Goal: Check status: Check status

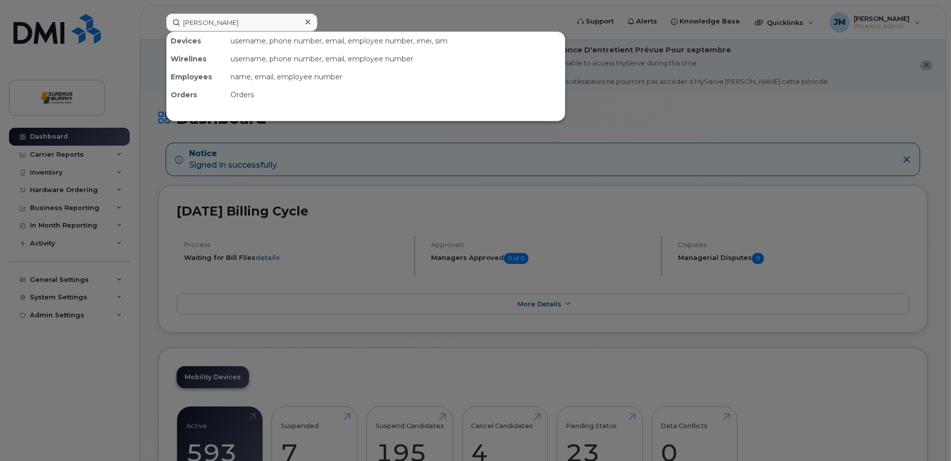
type input "[PERSON_NAME]"
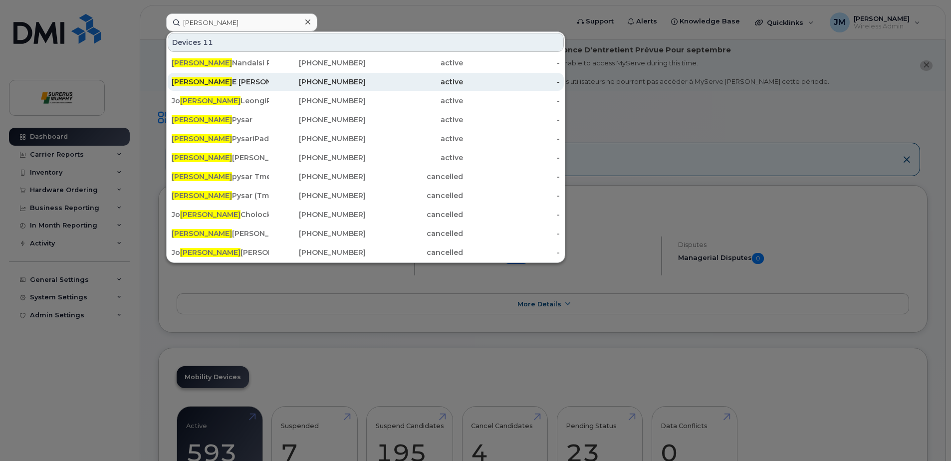
click at [225, 82] on div "Nathan E Landals" at bounding box center [220, 82] width 97 height 10
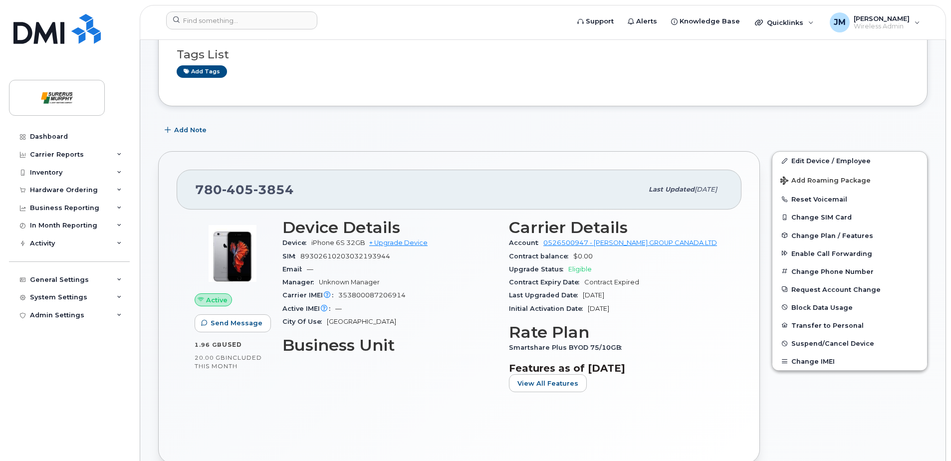
scroll to position [150, 0]
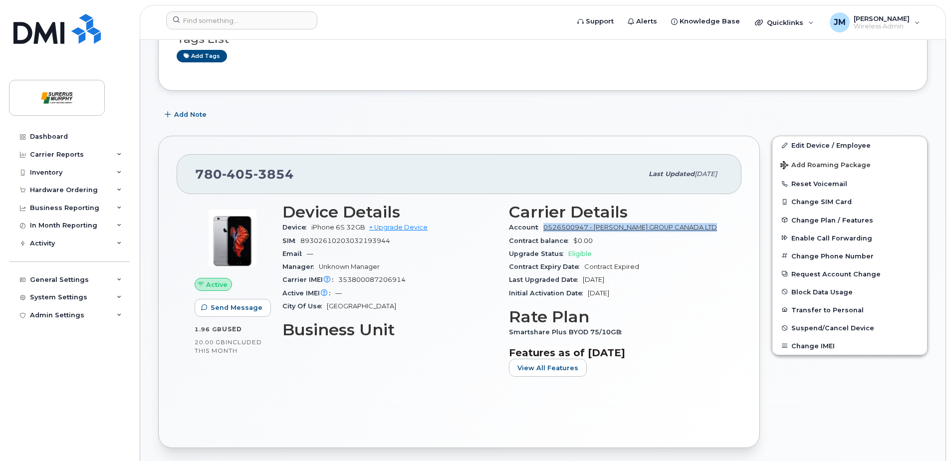
drag, startPoint x: 723, startPoint y: 224, endPoint x: 544, endPoint y: 230, distance: 179.2
click at [544, 230] on div "Account 0526500947 - [PERSON_NAME] GROUP CANADA LTD" at bounding box center [616, 227] width 215 height 13
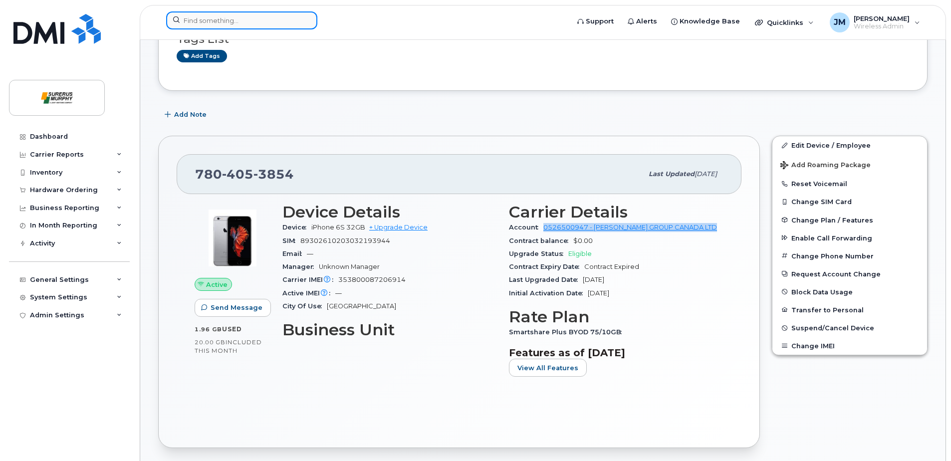
click at [217, 16] on input at bounding box center [241, 20] width 151 height 18
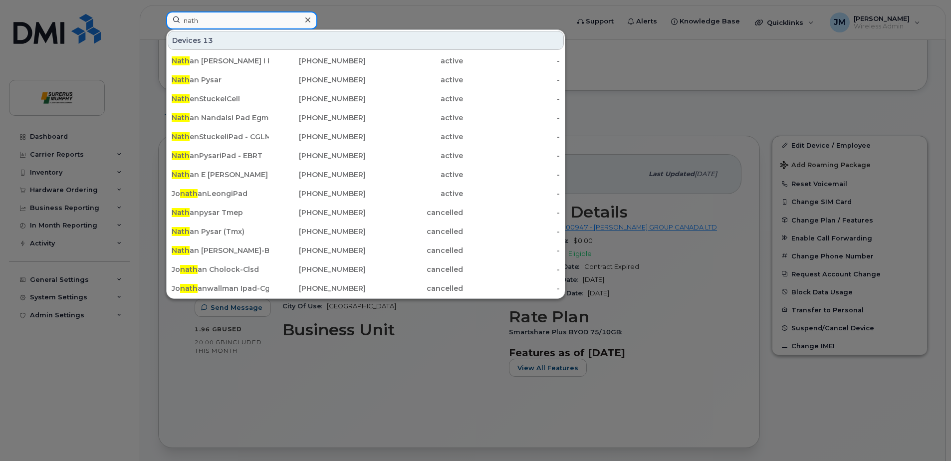
click at [217, 21] on input "nath" at bounding box center [241, 20] width 151 height 18
type input "nathan"
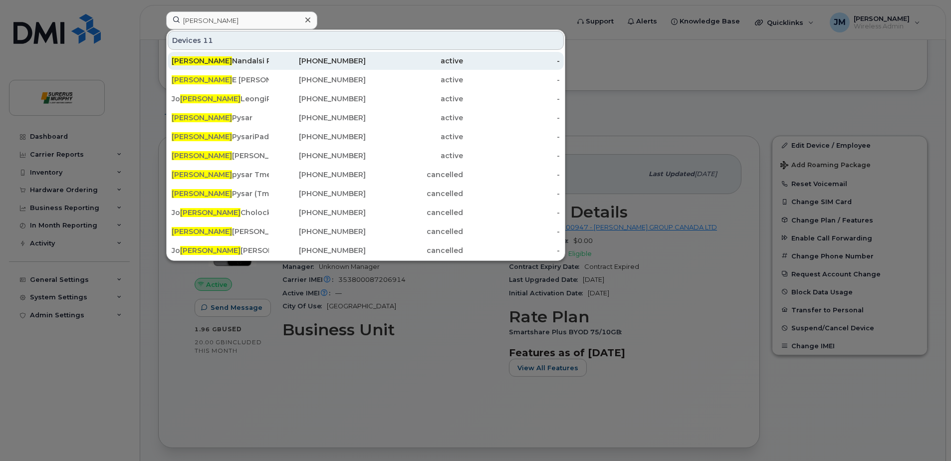
click at [245, 60] on div "Nathan Nandalsi Pad Egmp ." at bounding box center [220, 61] width 97 height 10
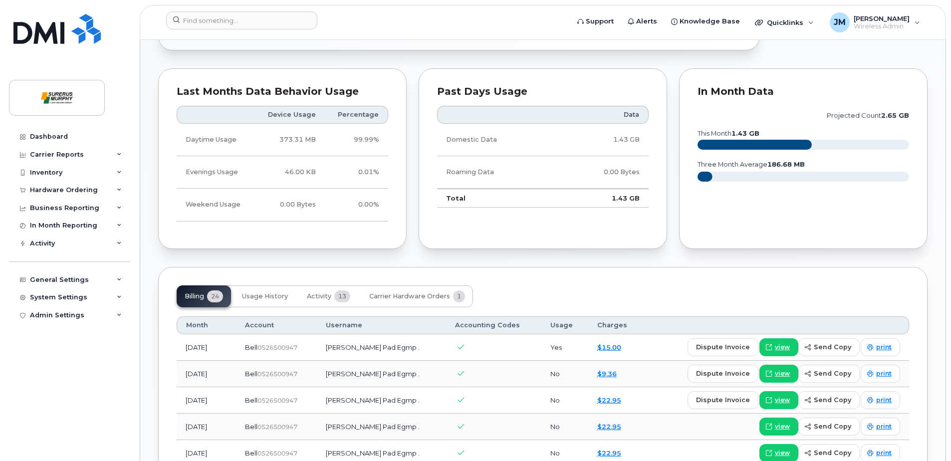
scroll to position [549, 0]
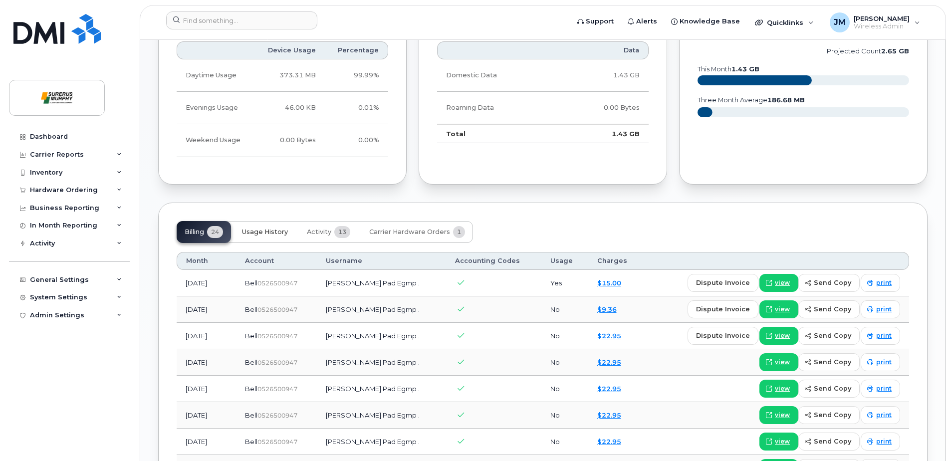
click at [266, 228] on span "Usage History" at bounding box center [265, 232] width 46 height 8
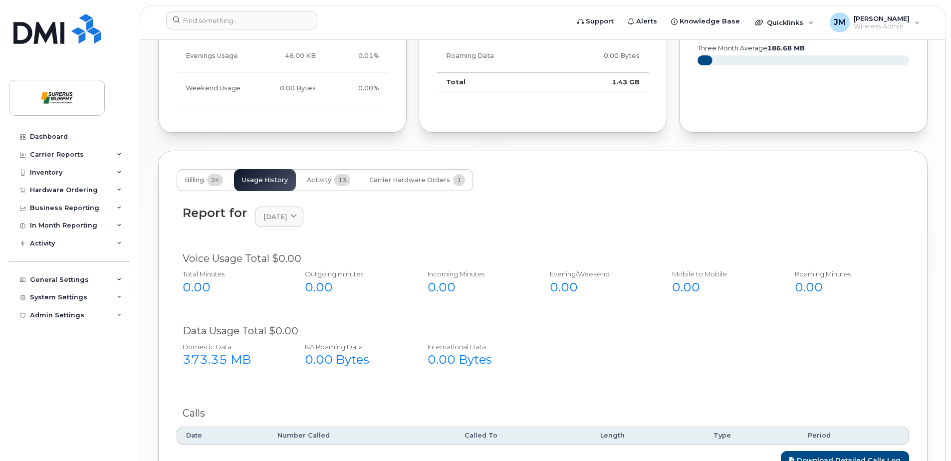
scroll to position [736, 0]
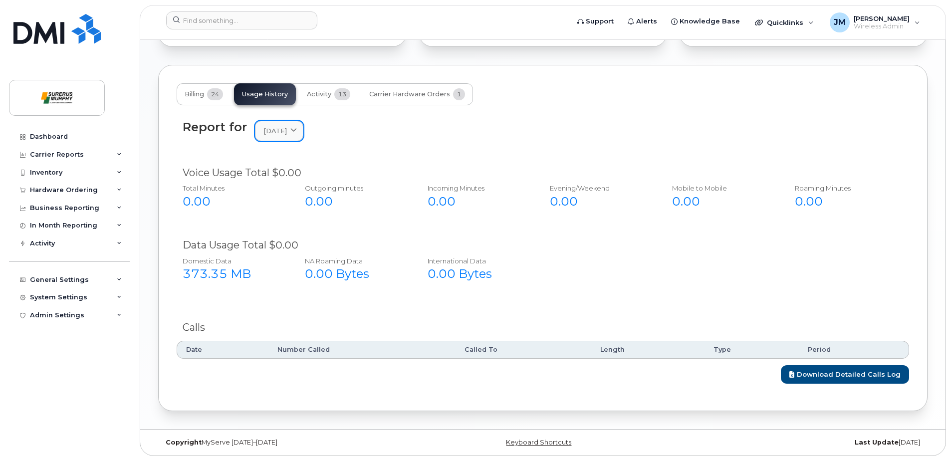
click at [287, 133] on span "[DATE]" at bounding box center [274, 130] width 23 height 9
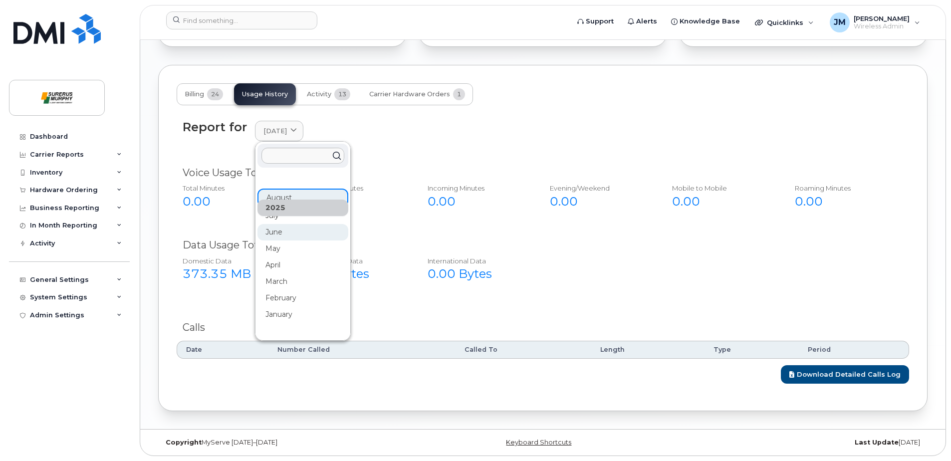
click at [284, 228] on div "June" at bounding box center [302, 232] width 91 height 16
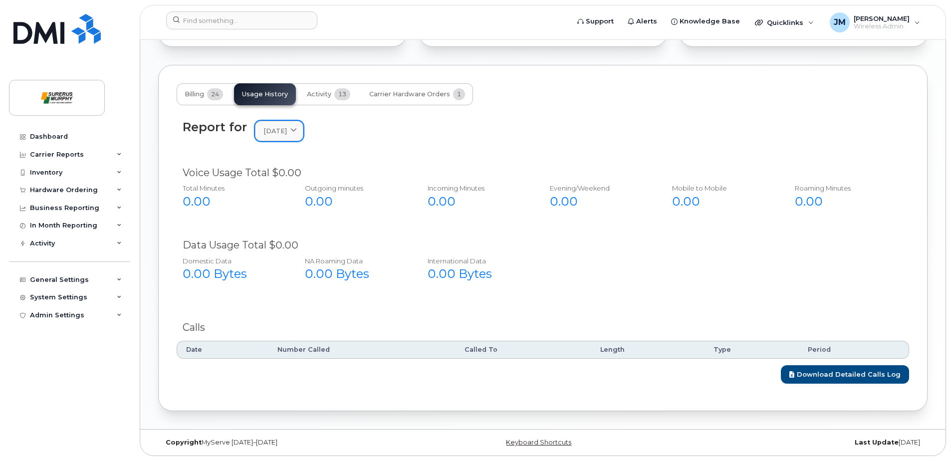
click at [303, 137] on link "[DATE]" at bounding box center [279, 131] width 48 height 20
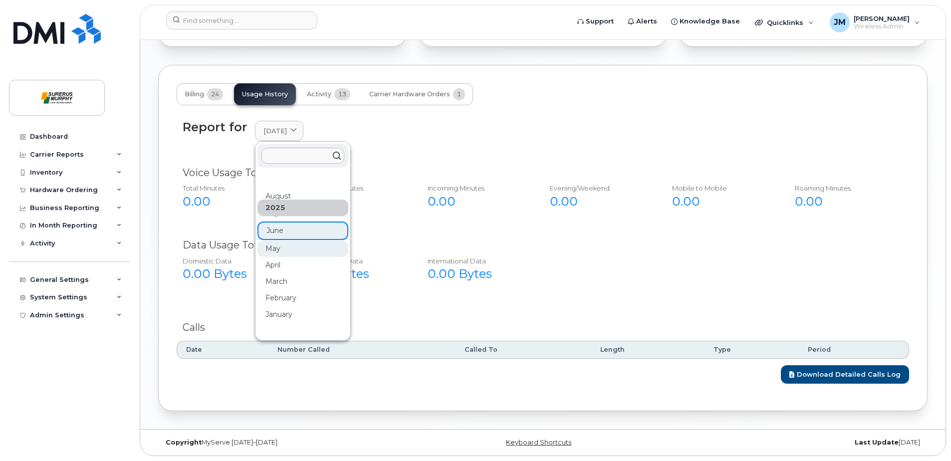
click at [280, 254] on div "May" at bounding box center [302, 248] width 91 height 16
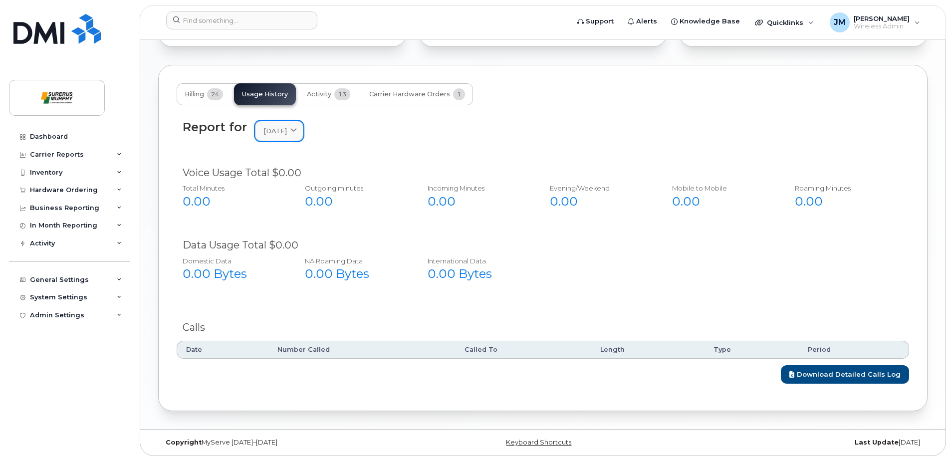
click at [297, 130] on icon at bounding box center [293, 131] width 6 height 6
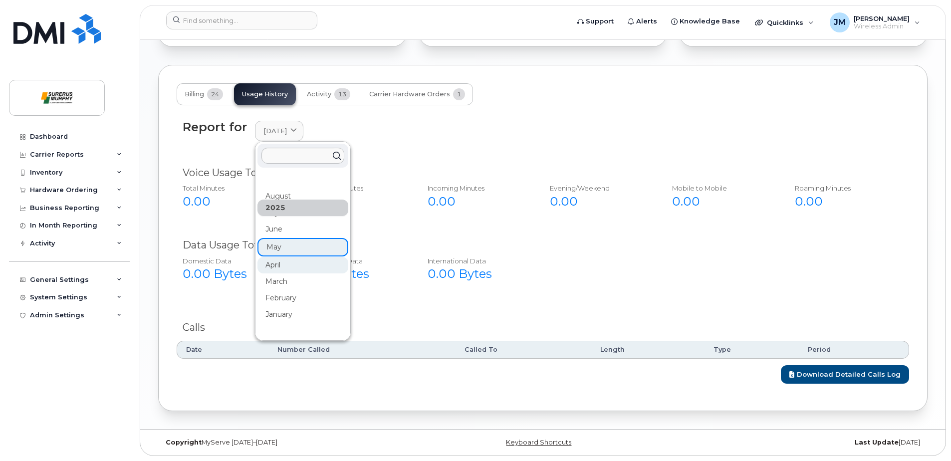
click at [282, 270] on div "April" at bounding box center [302, 265] width 91 height 16
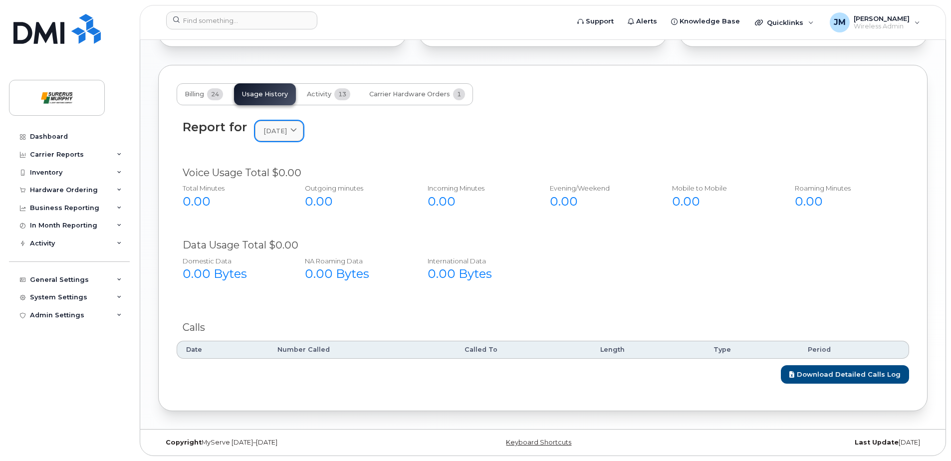
click at [303, 138] on link "[DATE]" at bounding box center [279, 131] width 48 height 20
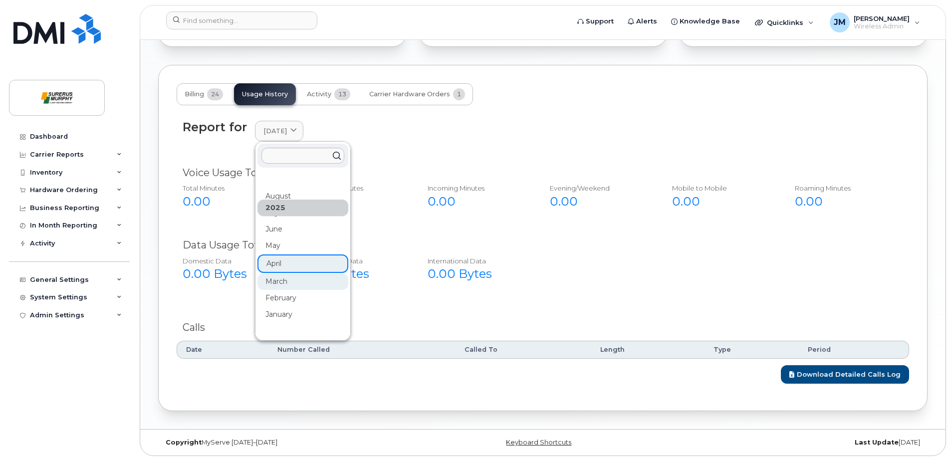
click at [287, 284] on div "March" at bounding box center [302, 281] width 91 height 16
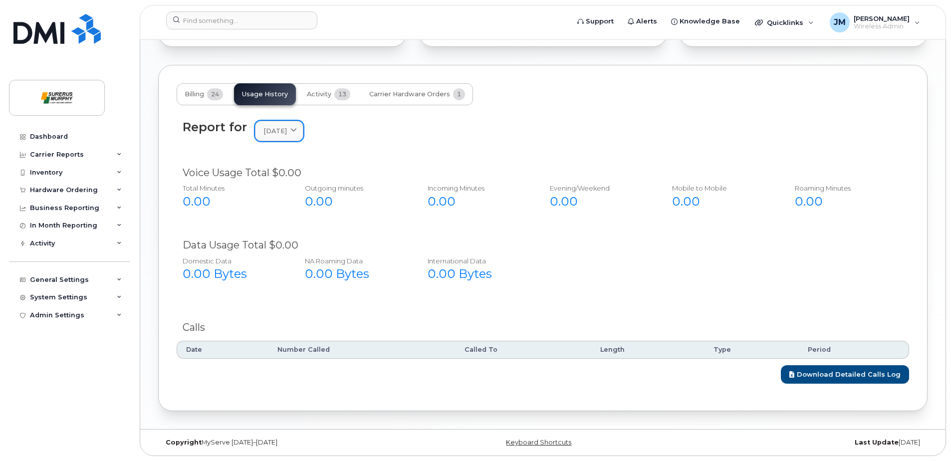
click at [301, 137] on link "[DATE]" at bounding box center [279, 131] width 48 height 20
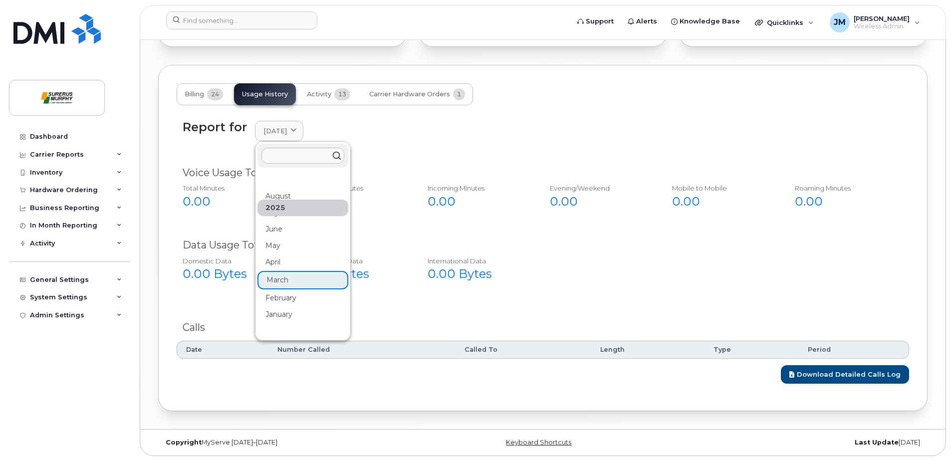
click at [293, 299] on div "February" at bounding box center [302, 298] width 91 height 16
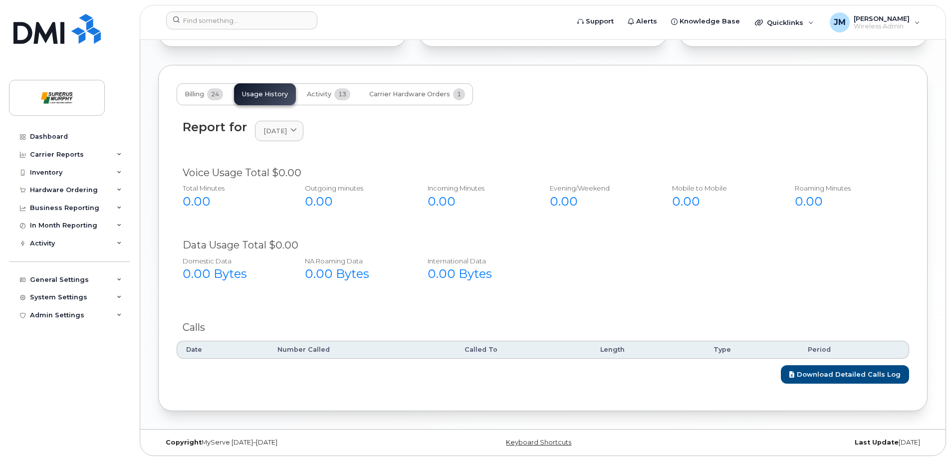
click at [318, 142] on div "Report for [DATE] [DATE] July June May April March February January [DATE] Nove…" at bounding box center [543, 136] width 732 height 45
click at [298, 134] on span at bounding box center [293, 130] width 9 height 9
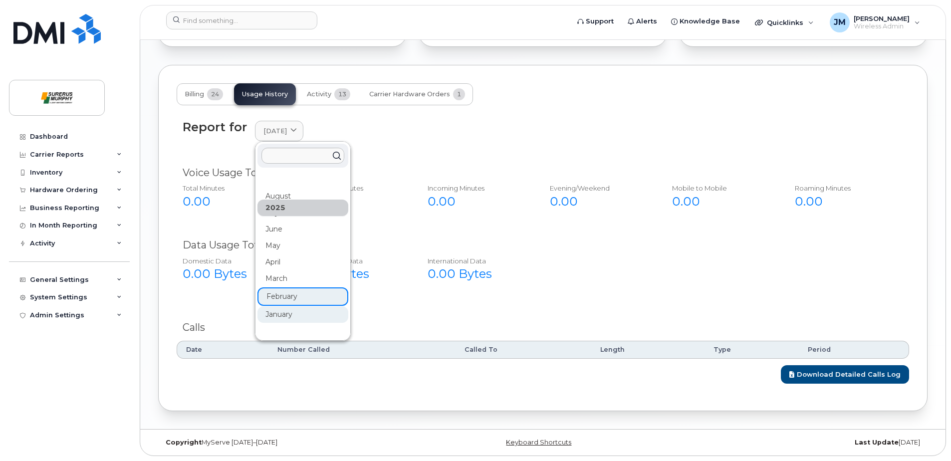
click at [297, 316] on div "January" at bounding box center [302, 314] width 91 height 16
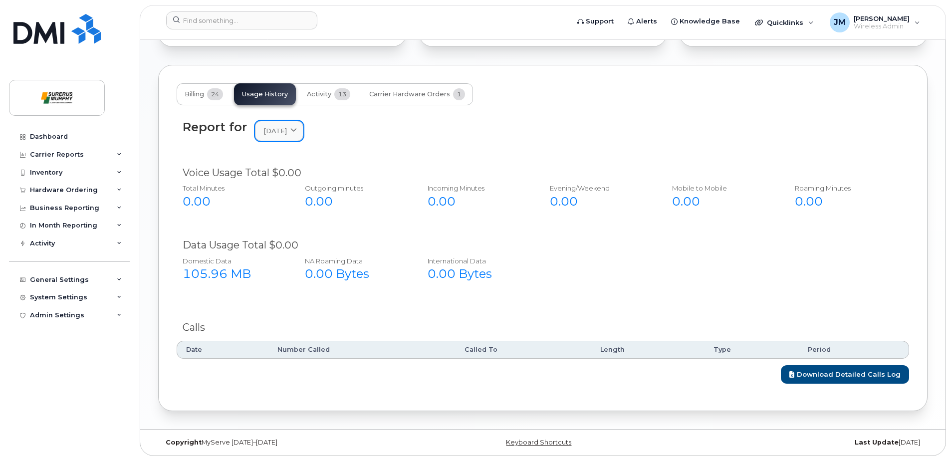
click at [287, 127] on span "[DATE]" at bounding box center [274, 130] width 23 height 9
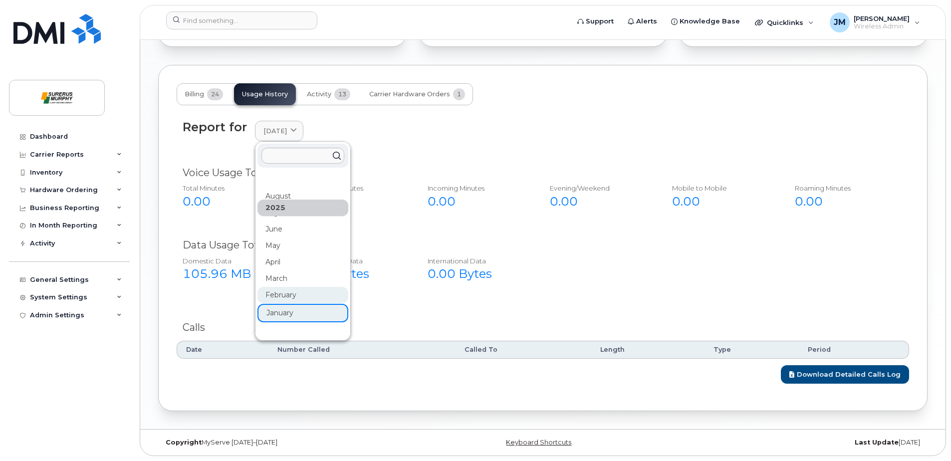
click at [281, 295] on div "February" at bounding box center [302, 295] width 91 height 16
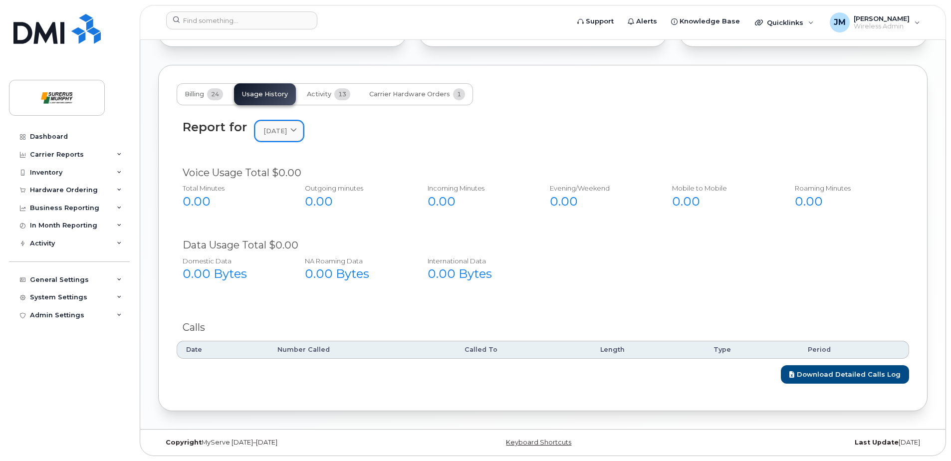
click at [303, 140] on link "[DATE]" at bounding box center [279, 131] width 48 height 20
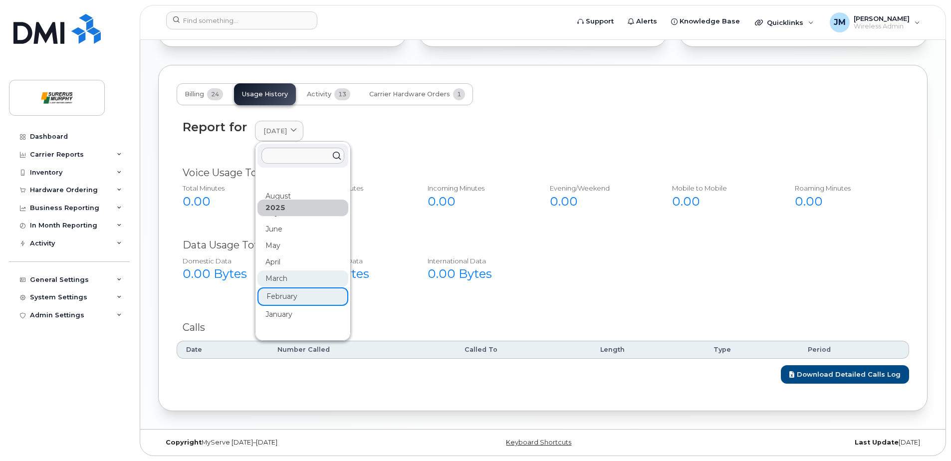
click at [270, 276] on div "March" at bounding box center [302, 278] width 91 height 16
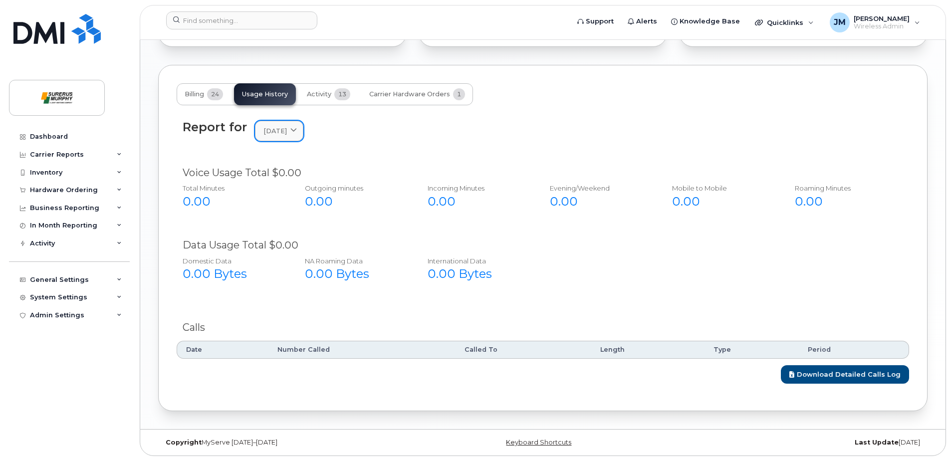
click at [287, 135] on span "[DATE]" at bounding box center [274, 130] width 23 height 9
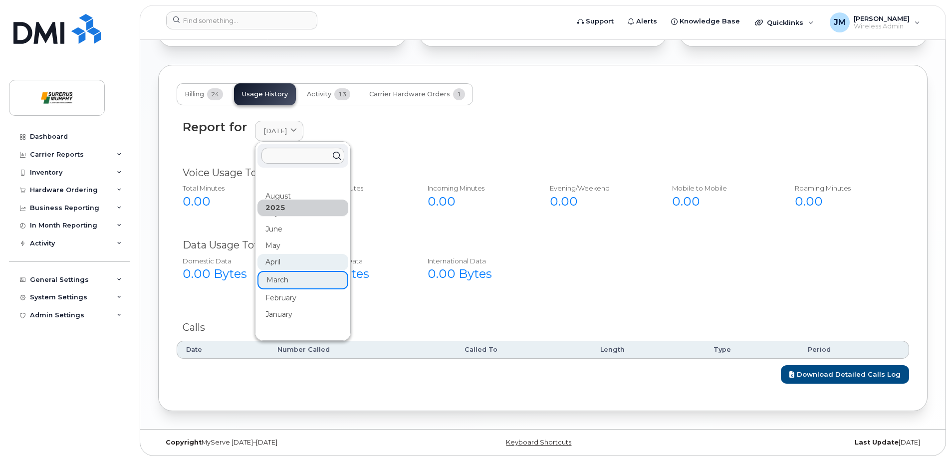
click at [270, 258] on div "April" at bounding box center [302, 262] width 91 height 16
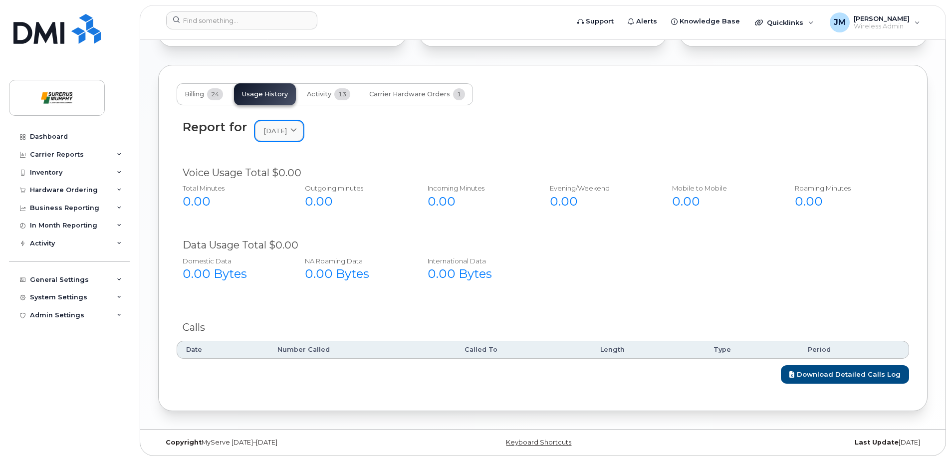
click at [287, 134] on span "[DATE]" at bounding box center [274, 130] width 23 height 9
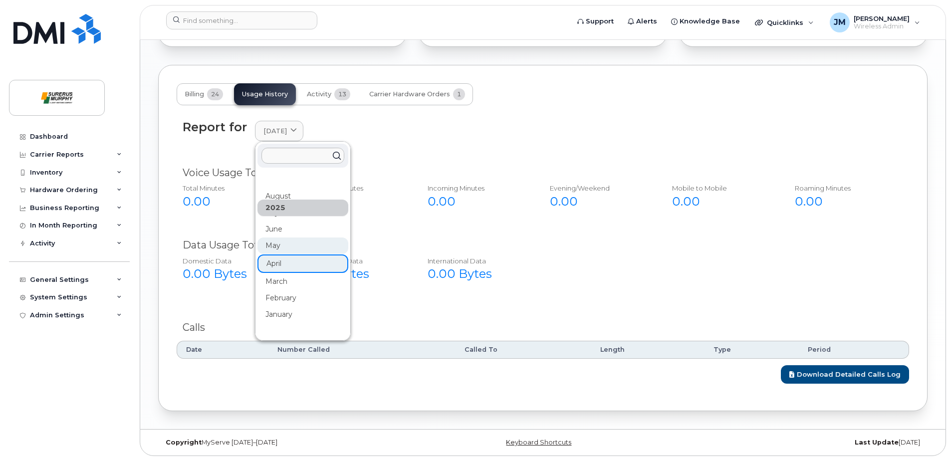
click at [274, 246] on div "May" at bounding box center [302, 245] width 91 height 16
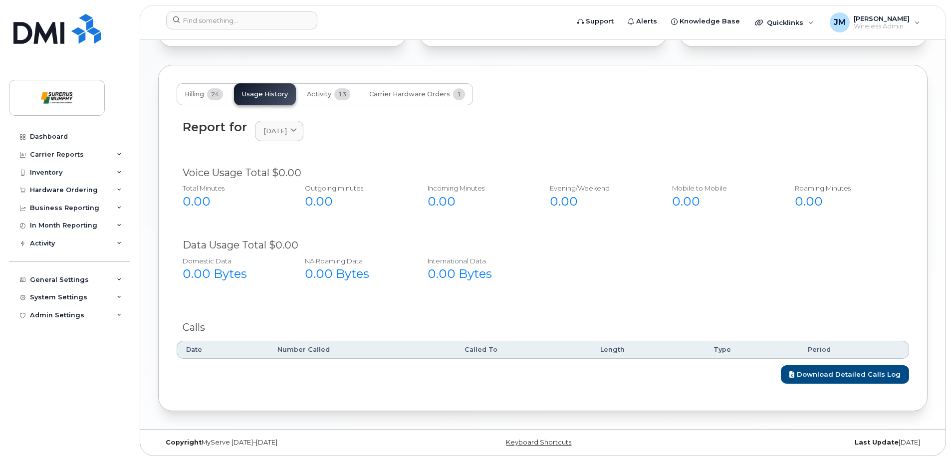
click at [290, 144] on div "Report for [DATE] [DATE] July June May April March February January [DATE] Nove…" at bounding box center [543, 136] width 732 height 45
click at [295, 133] on div "[DATE]" at bounding box center [278, 130] width 31 height 9
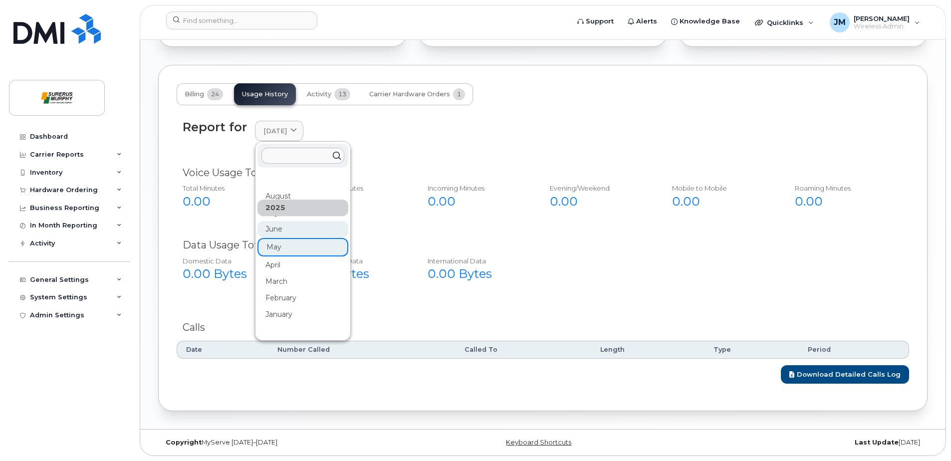
click at [278, 232] on div "June" at bounding box center [302, 229] width 91 height 16
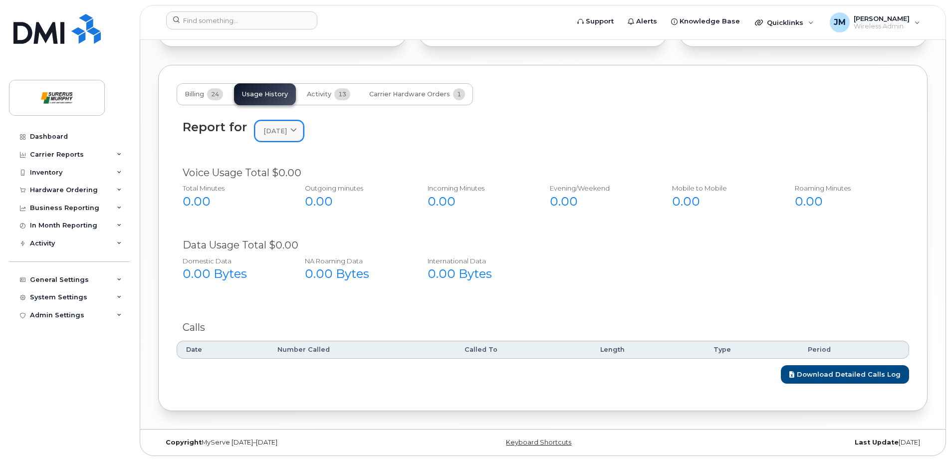
click at [287, 129] on span "[DATE]" at bounding box center [274, 130] width 23 height 9
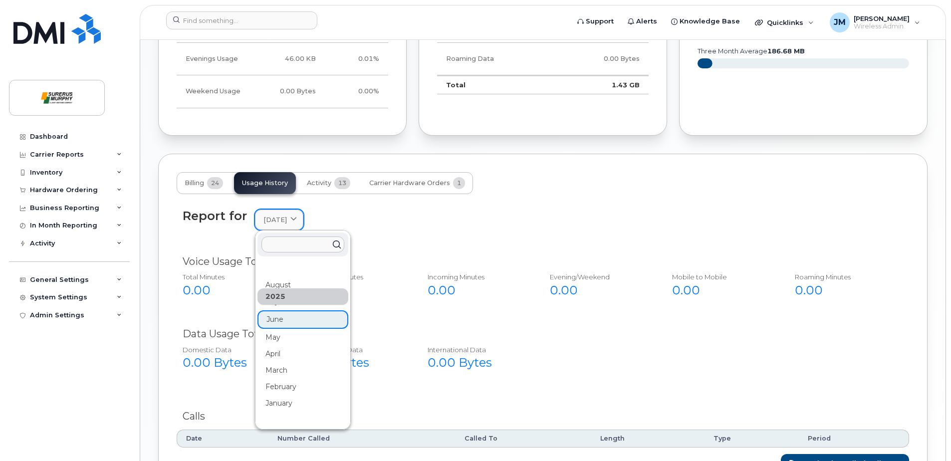
scroll to position [637, 0]
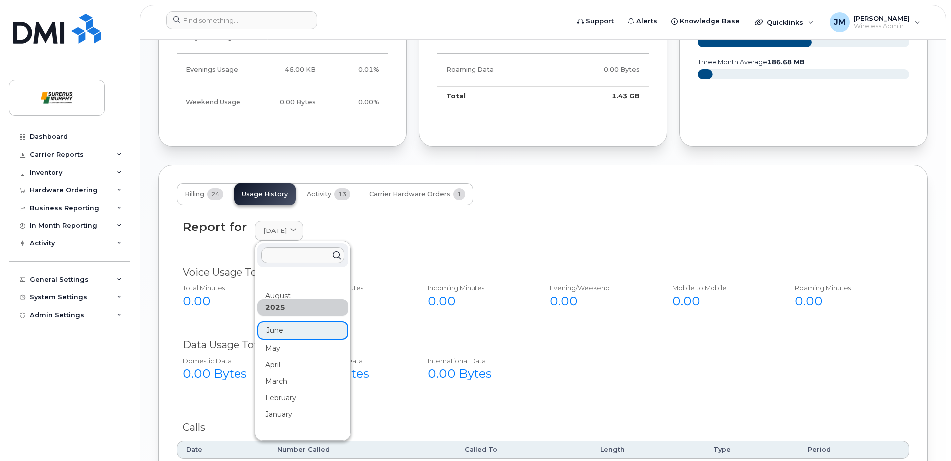
click at [279, 314] on div "2025" at bounding box center [302, 307] width 91 height 16
click at [279, 311] on div "2025" at bounding box center [302, 307] width 91 height 16
click at [275, 306] on div "2025" at bounding box center [302, 307] width 91 height 16
click at [440, 223] on div "Report for [DATE] [DATE] July June May April March February January [DATE] Nove…" at bounding box center [543, 230] width 720 height 21
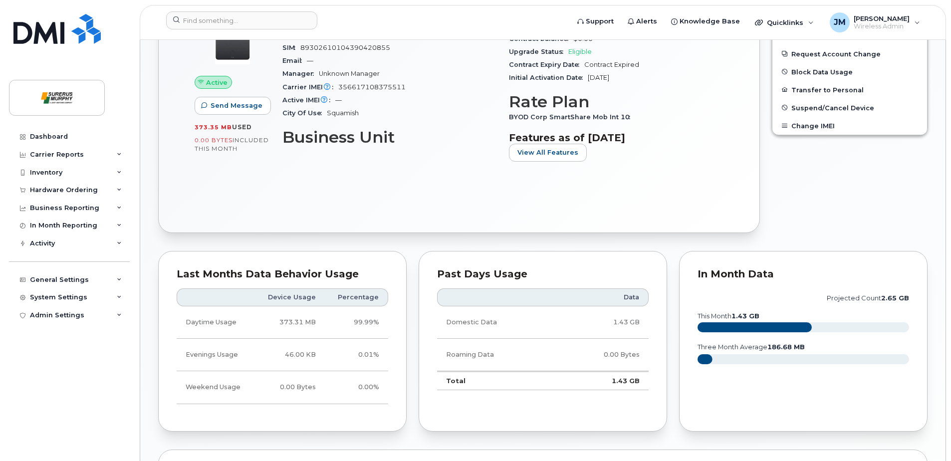
scroll to position [287, 0]
